Goal: Book appointment/travel/reservation

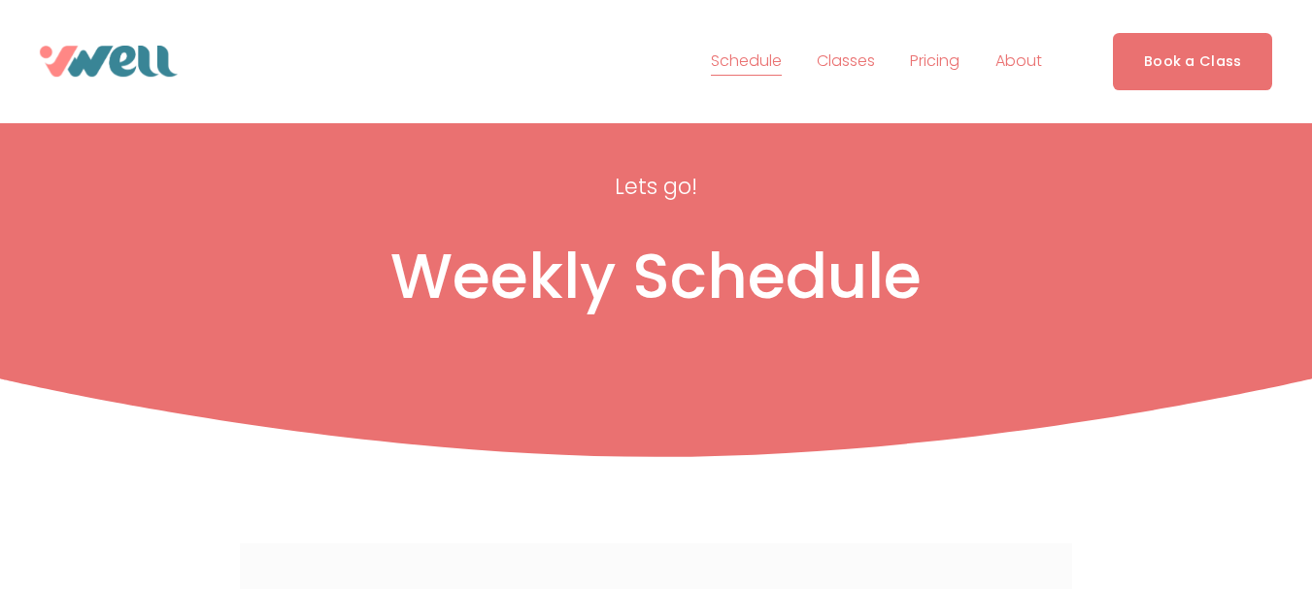
click at [1170, 52] on link "Book a Class" at bounding box center [1193, 61] width 160 height 57
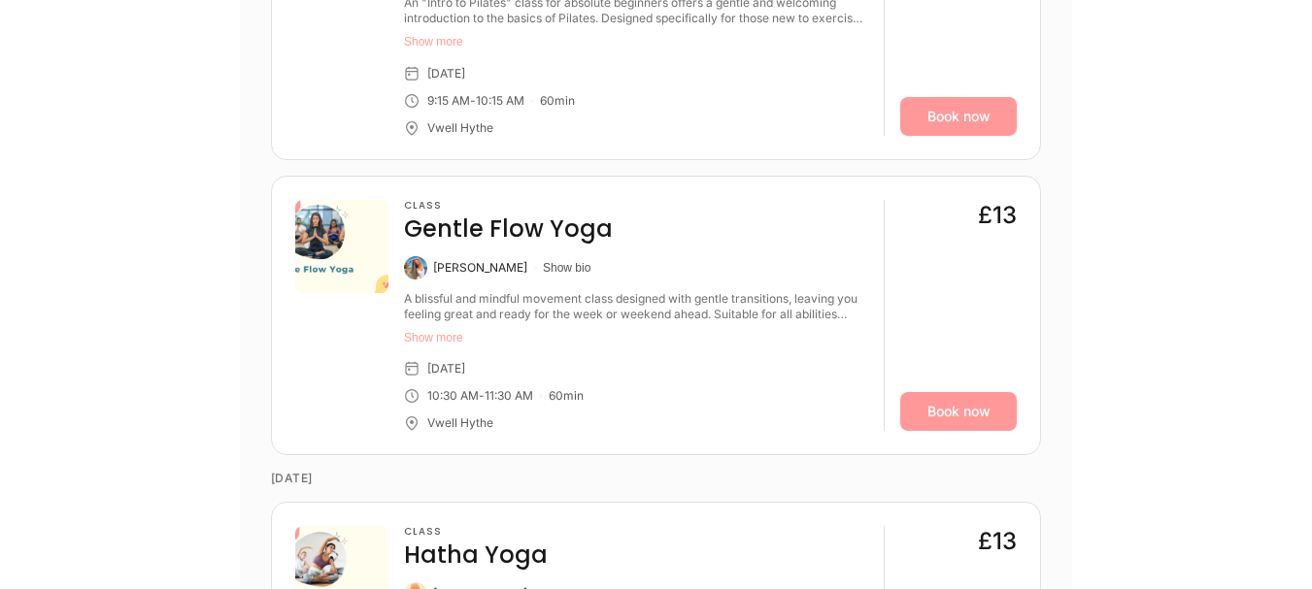
scroll to position [956, 0]
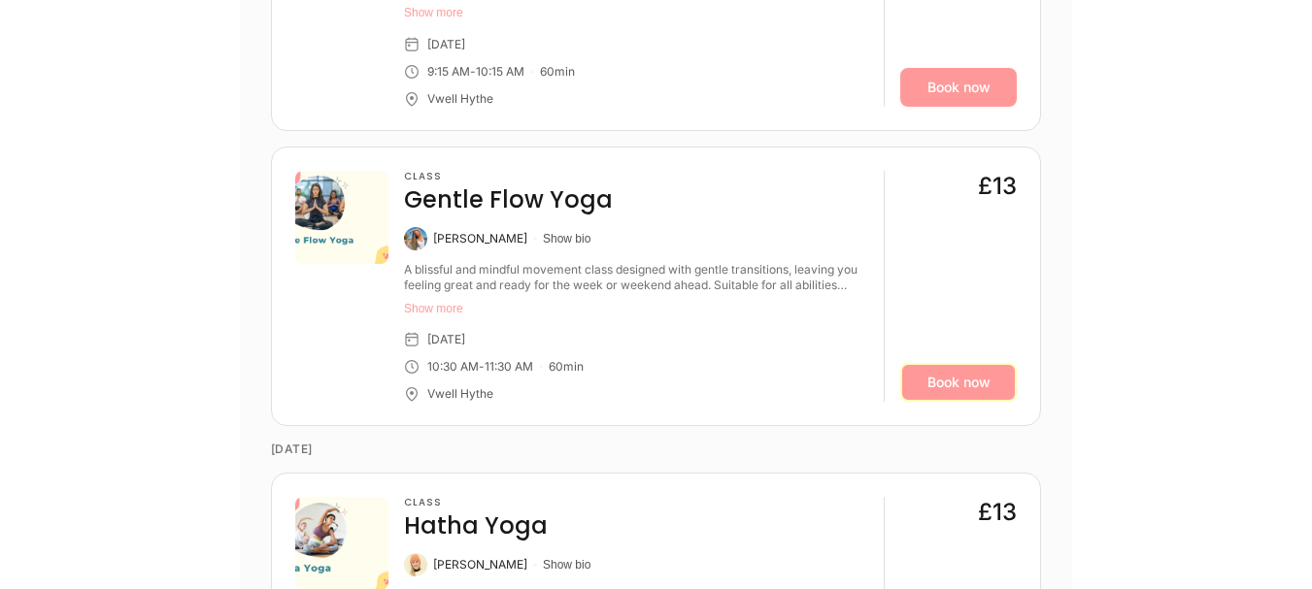
click at [935, 379] on link "Book now" at bounding box center [958, 382] width 117 height 39
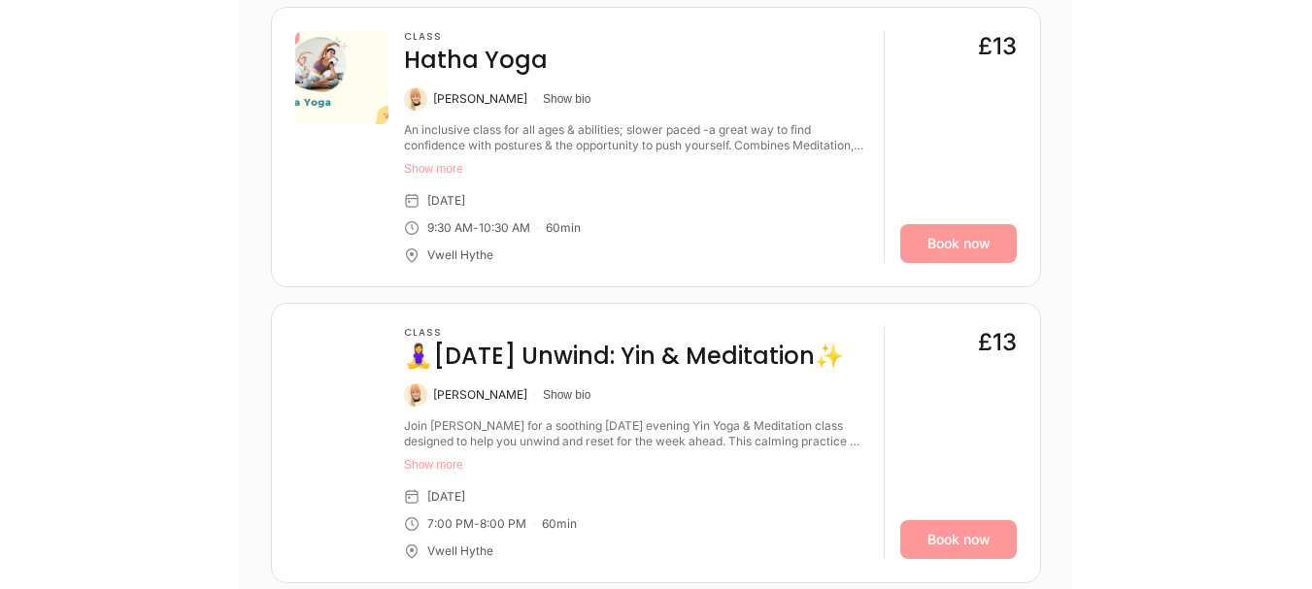
scroll to position [1437, 0]
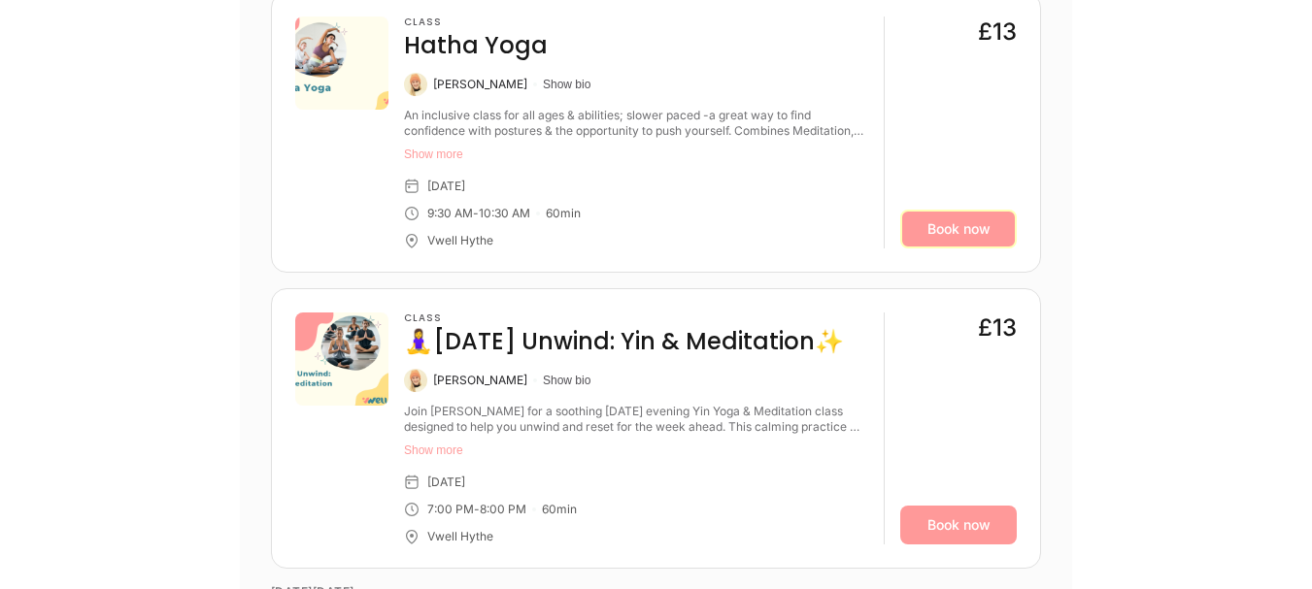
click at [952, 215] on link "Book now" at bounding box center [958, 229] width 117 height 39
